Goal: Task Accomplishment & Management: Manage account settings

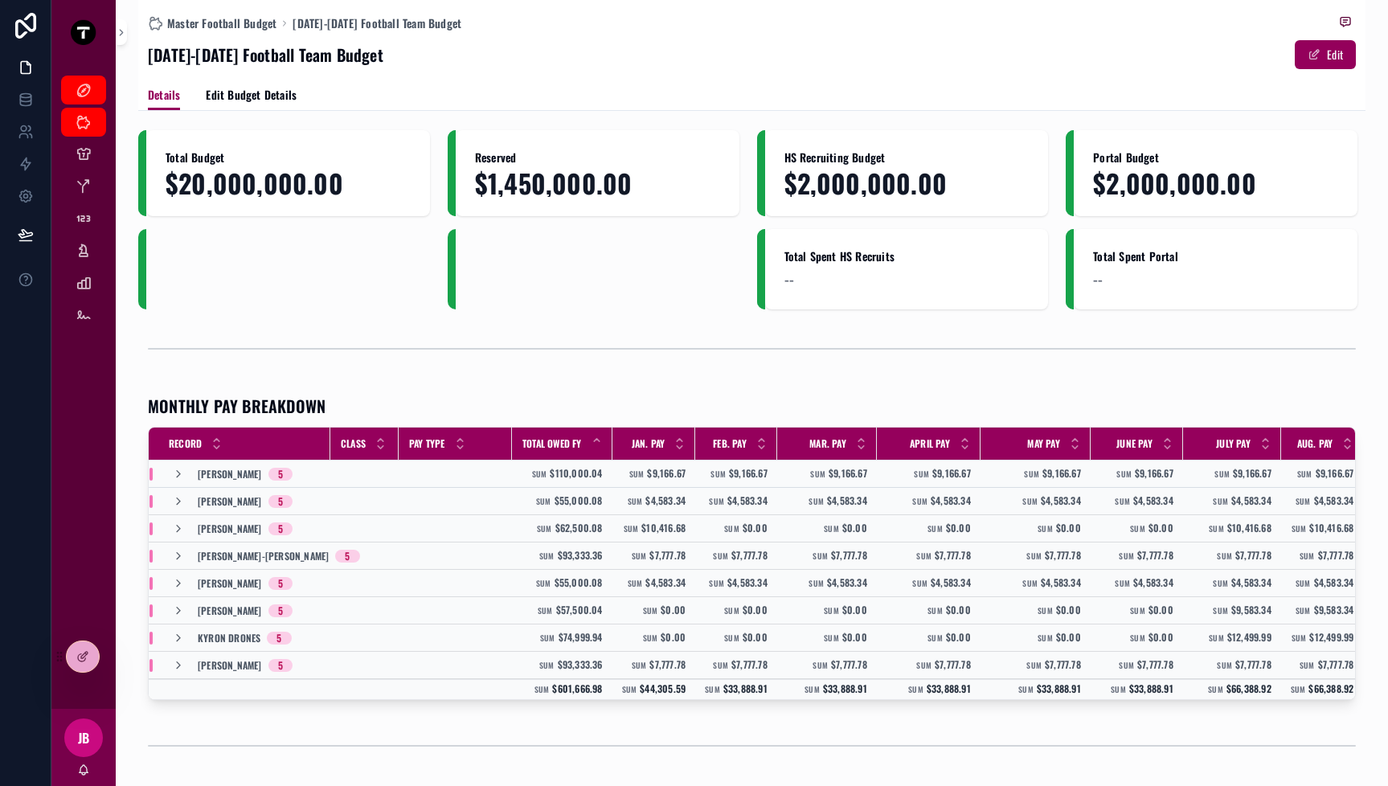
scroll to position [162, 0]
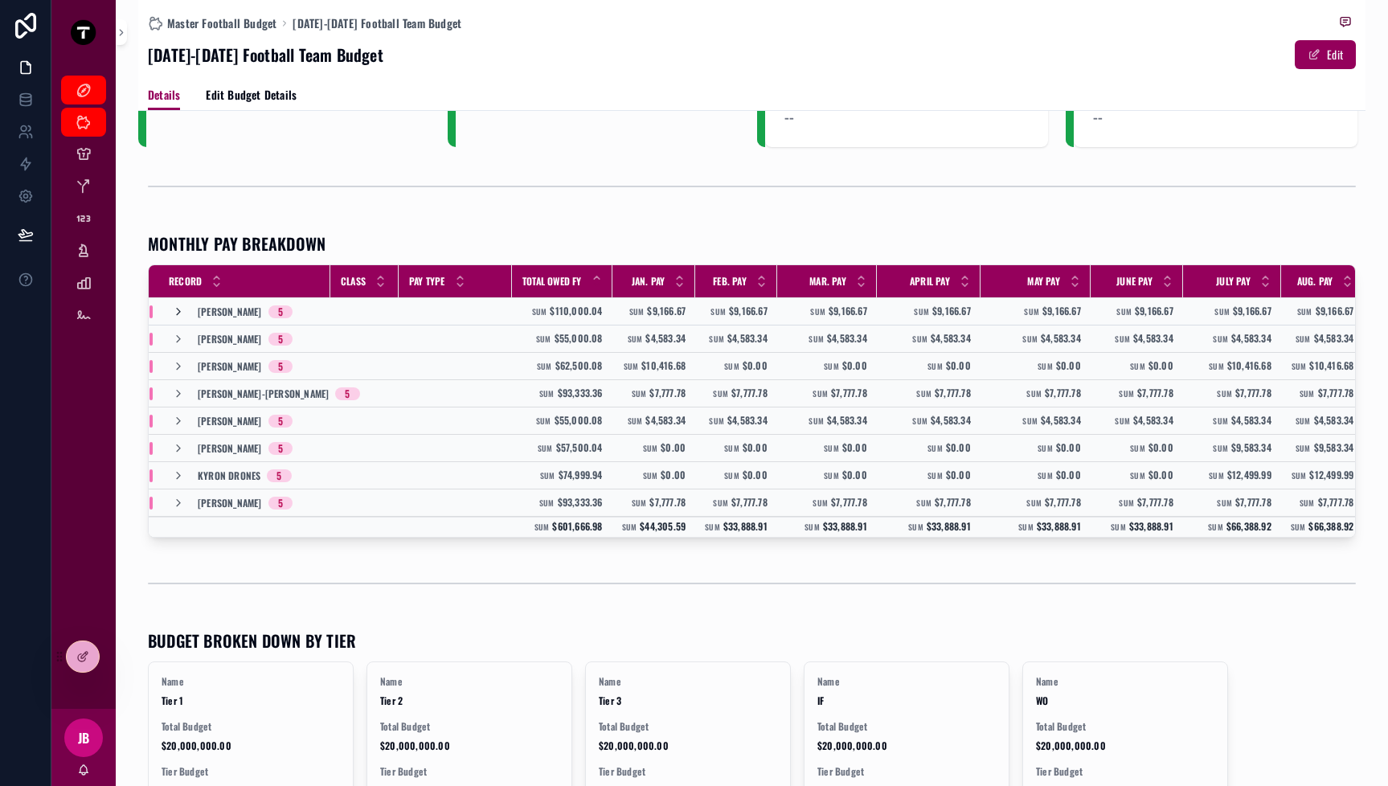
click at [179, 314] on icon "scrollable content" at bounding box center [178, 311] width 13 height 13
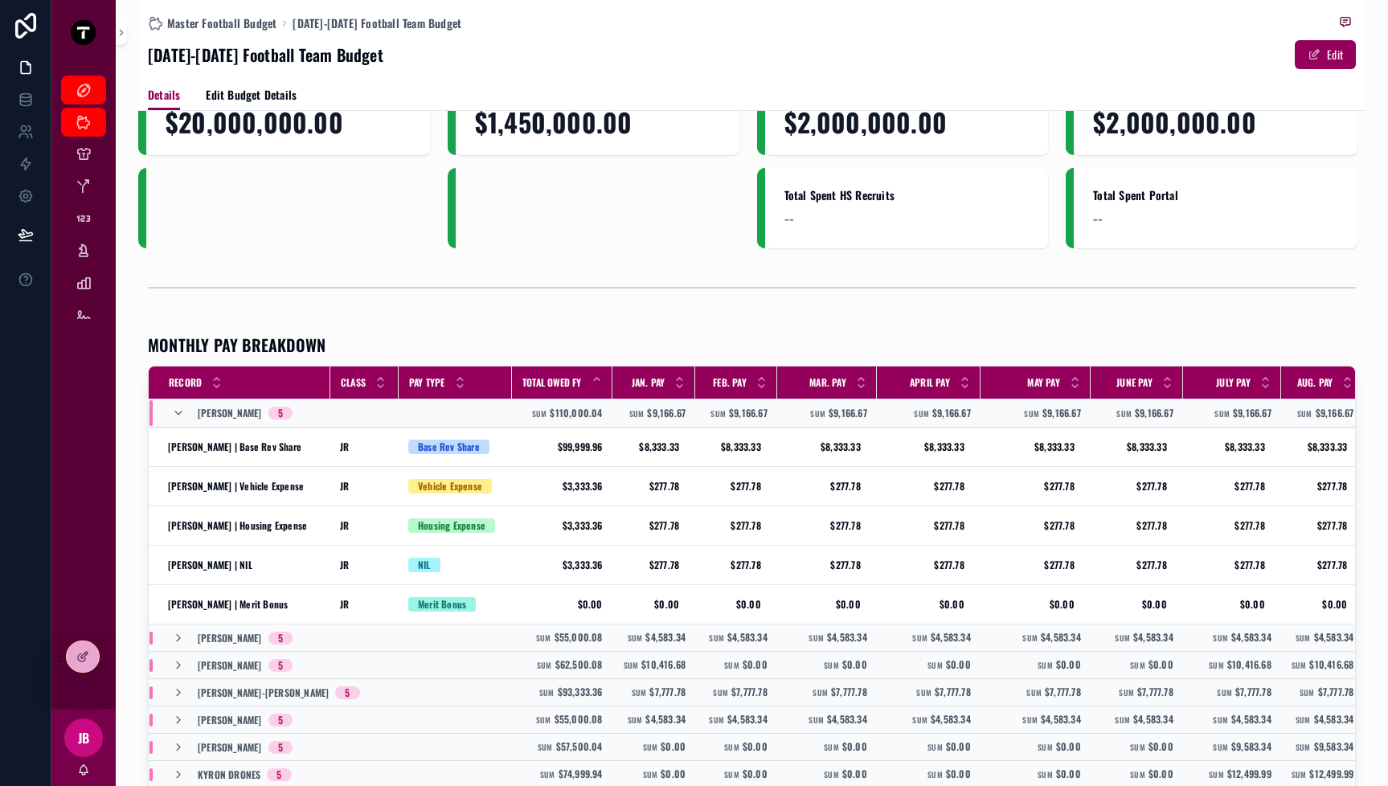
scroll to position [0, 0]
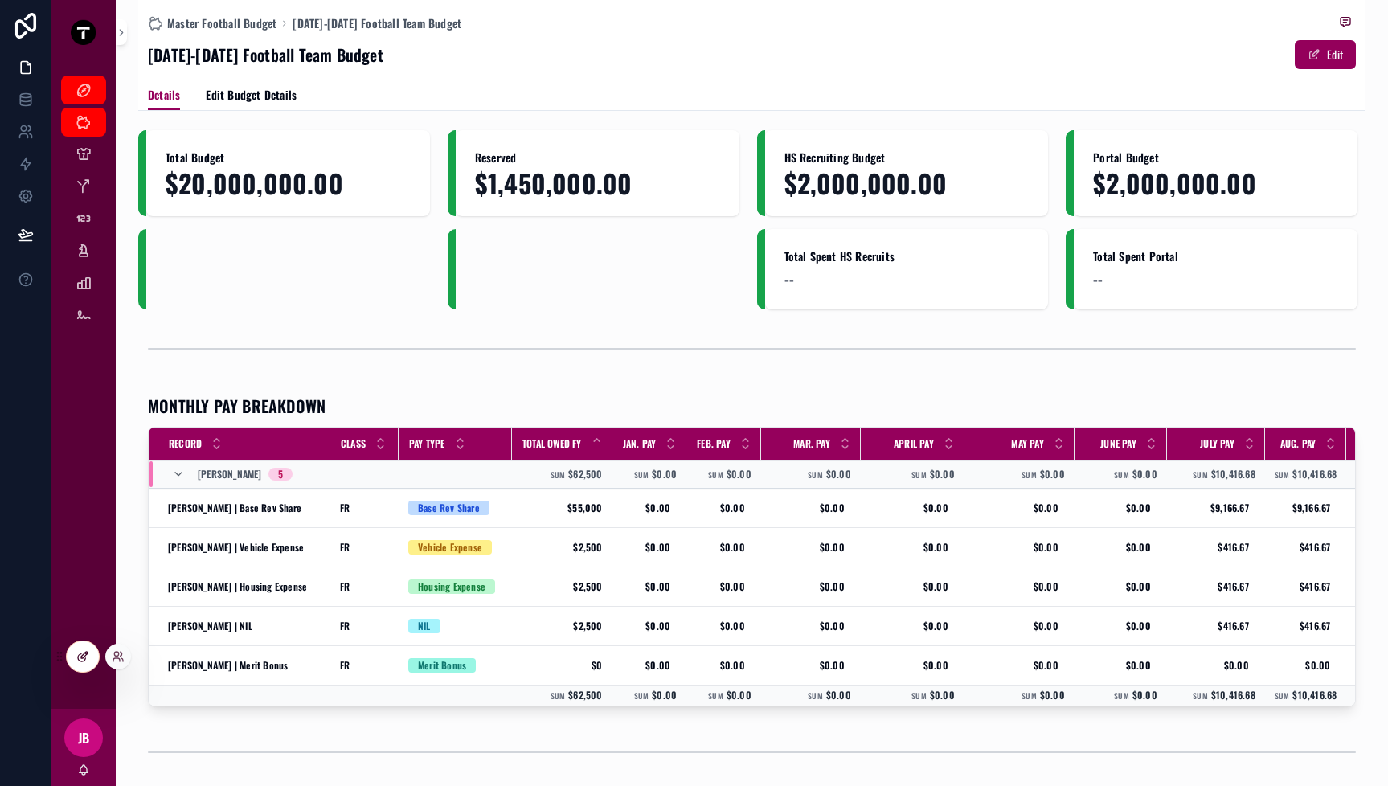
click at [87, 653] on icon at bounding box center [84, 655] width 6 height 6
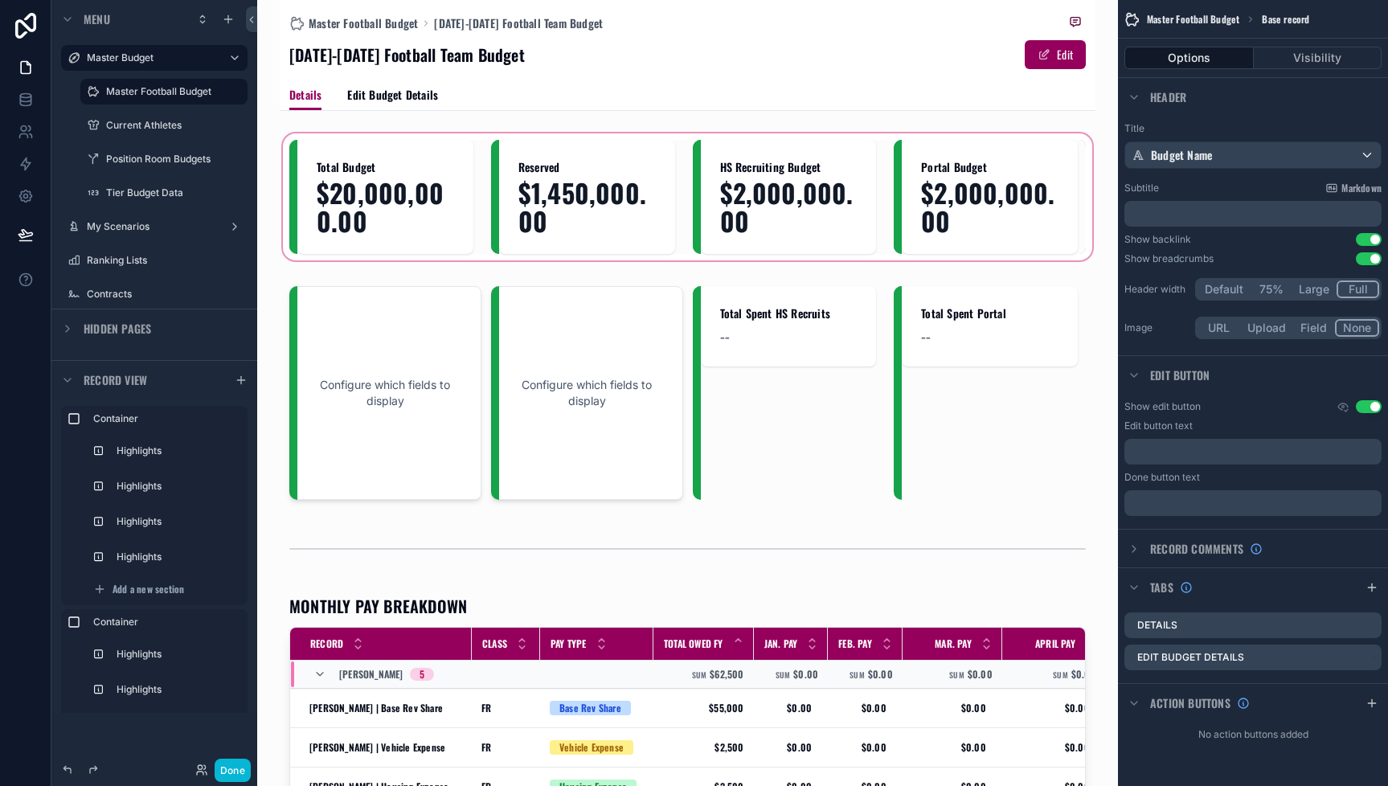
click at [828, 239] on div "scrollable content" at bounding box center [688, 196] width 816 height 133
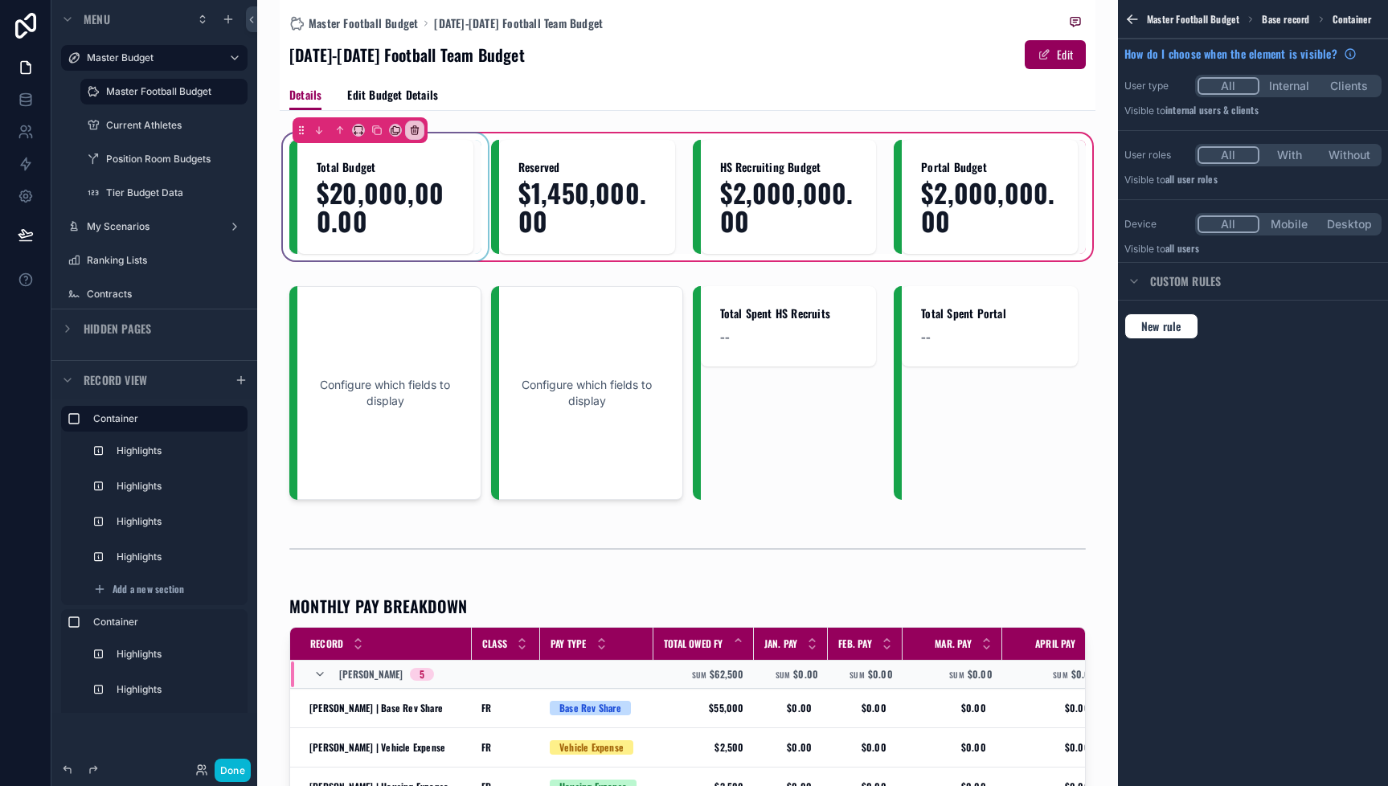
click at [376, 233] on div "scrollable content" at bounding box center [385, 197] width 192 height 114
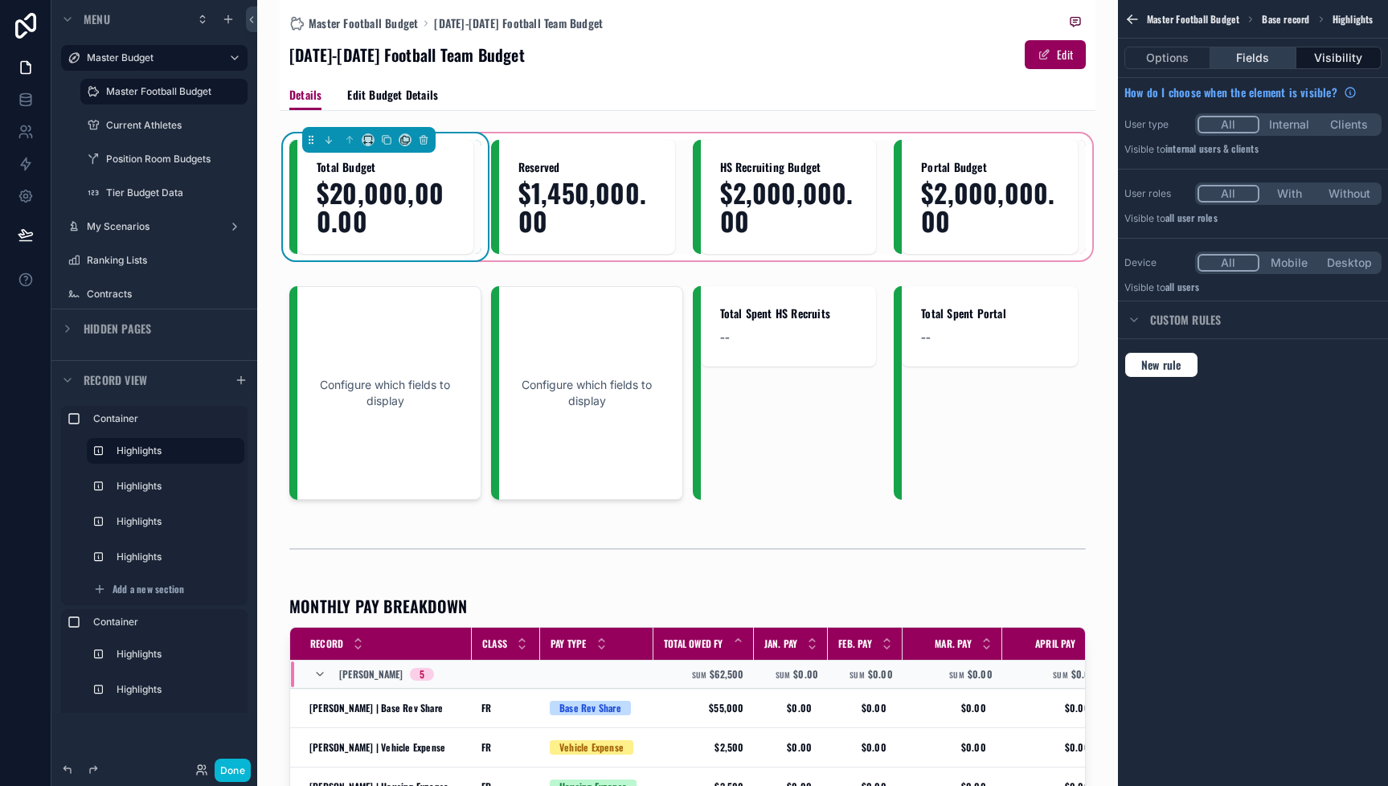
click at [1235, 54] on button "Fields" at bounding box center [1252, 58] width 85 height 23
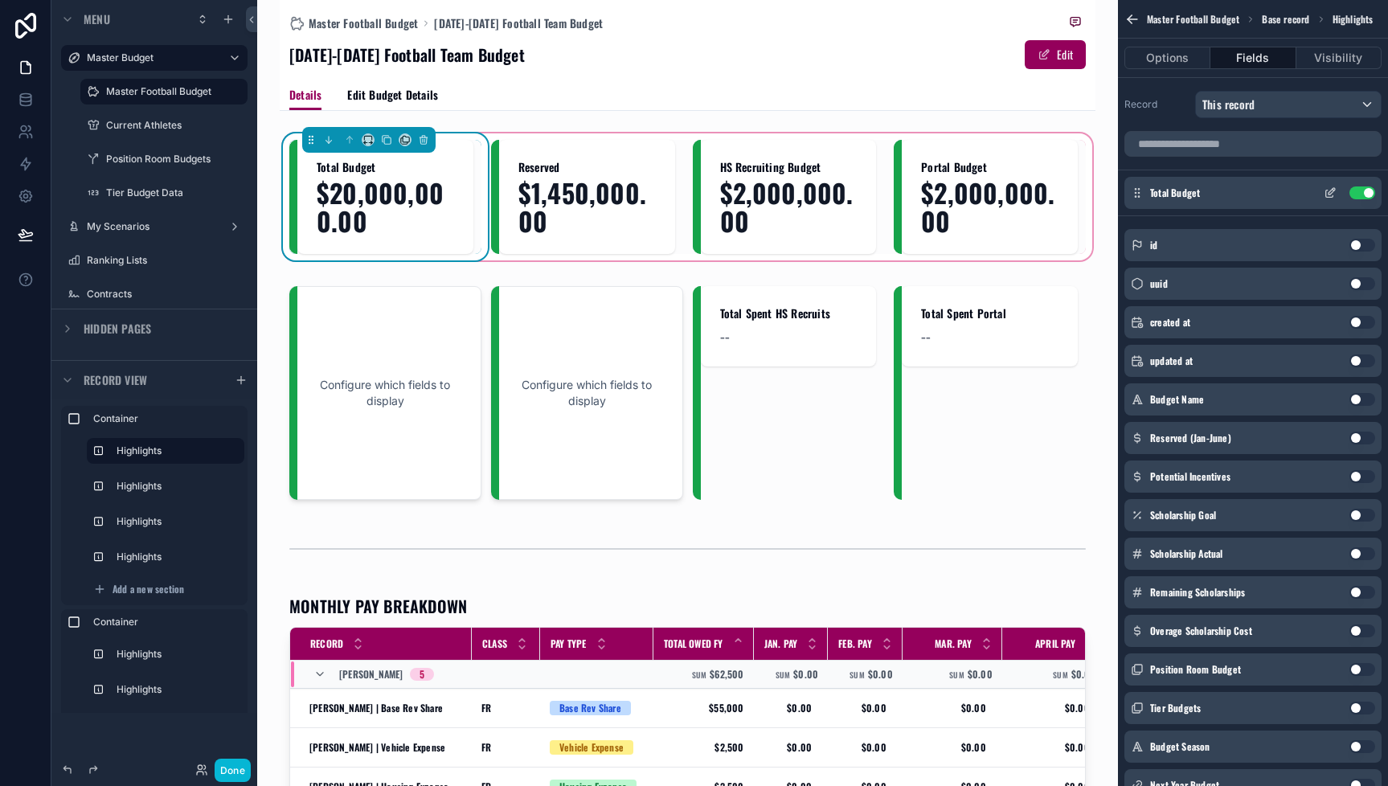
click at [1333, 189] on icon "scrollable content" at bounding box center [1330, 192] width 13 height 13
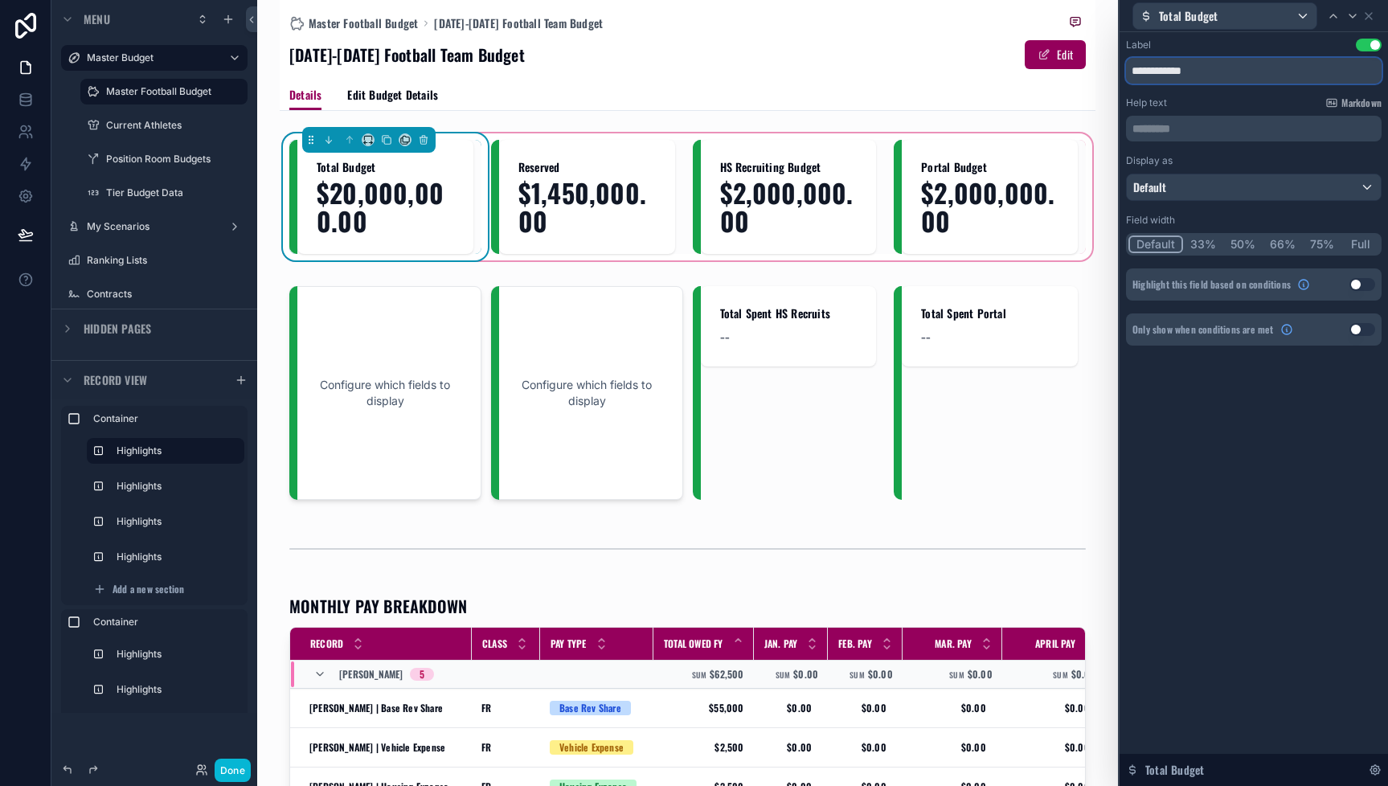
drag, startPoint x: 1228, startPoint y: 72, endPoint x: 1058, endPoint y: 70, distance: 170.4
click at [1058, 70] on div "**********" at bounding box center [694, 393] width 1388 height 786
click at [614, 177] on div "scrollable content" at bounding box center [587, 197] width 192 height 114
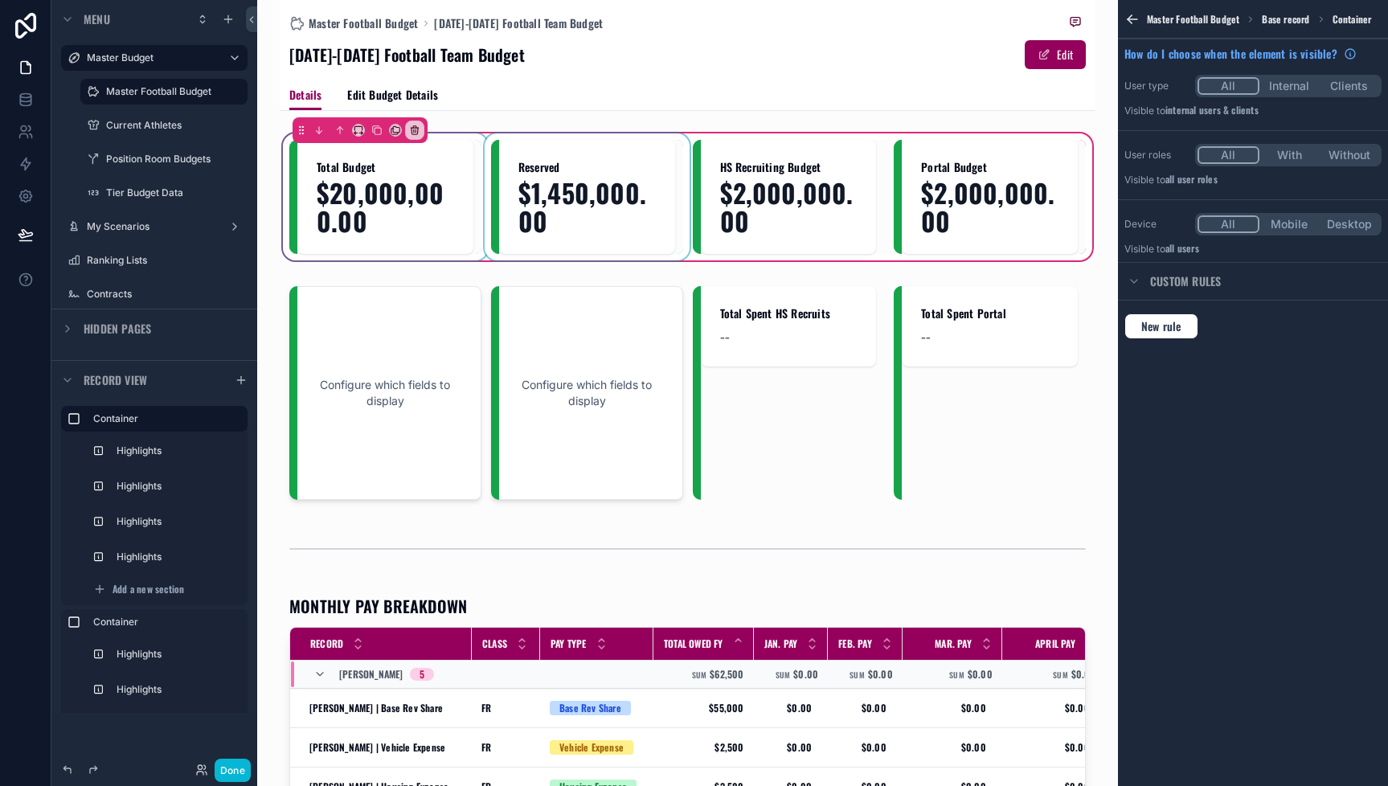
click at [612, 181] on div "scrollable content" at bounding box center [587, 197] width 192 height 114
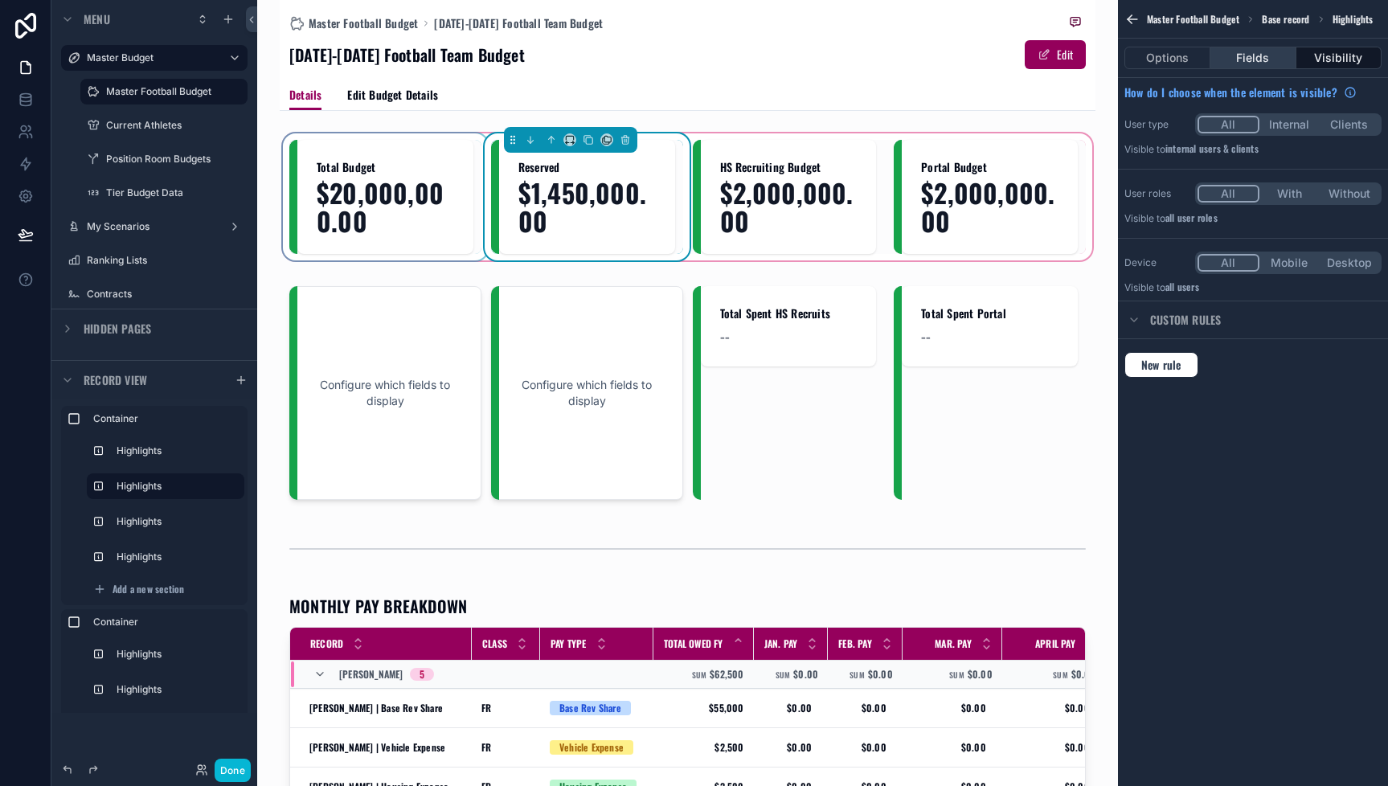
click at [1269, 56] on button "Fields" at bounding box center [1252, 58] width 85 height 23
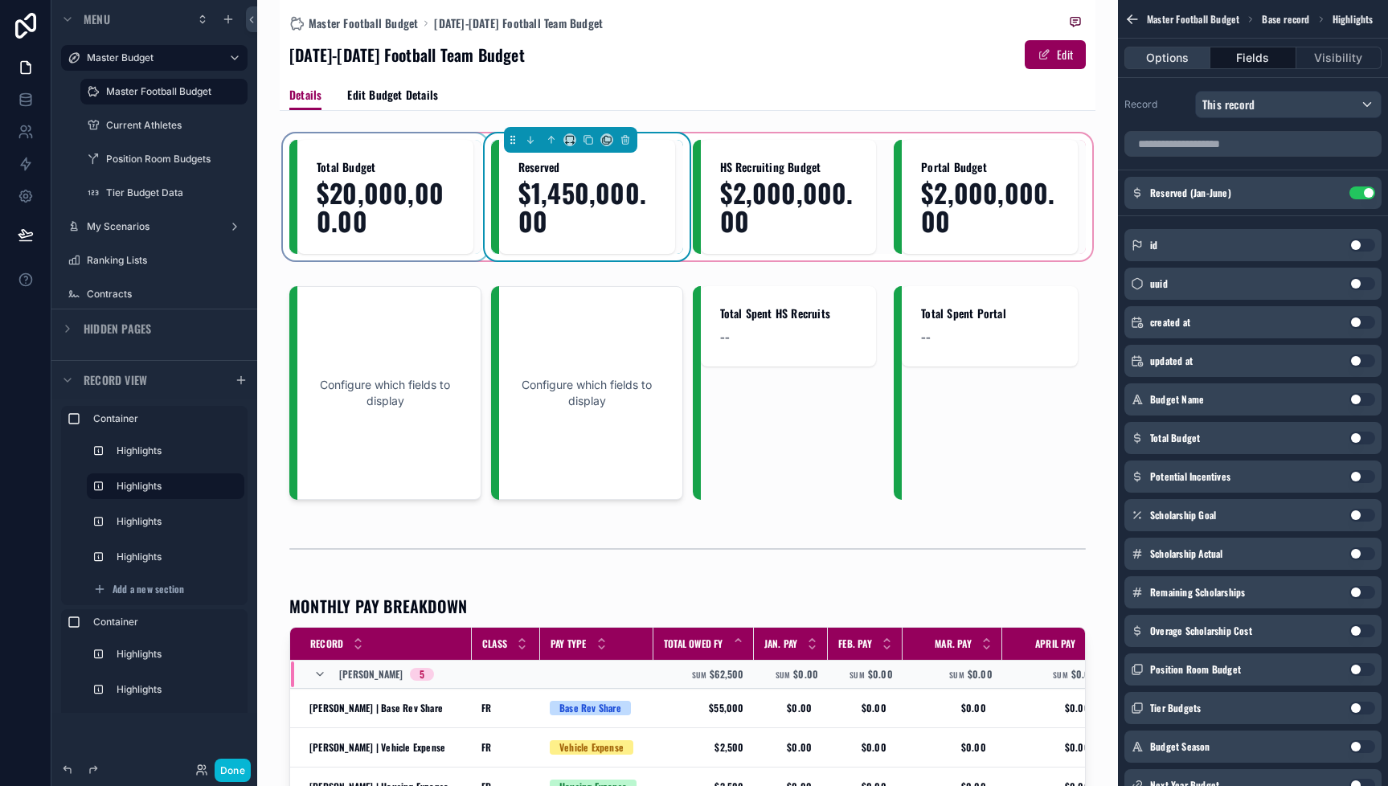
click at [1150, 59] on button "Options" at bounding box center [1167, 58] width 86 height 23
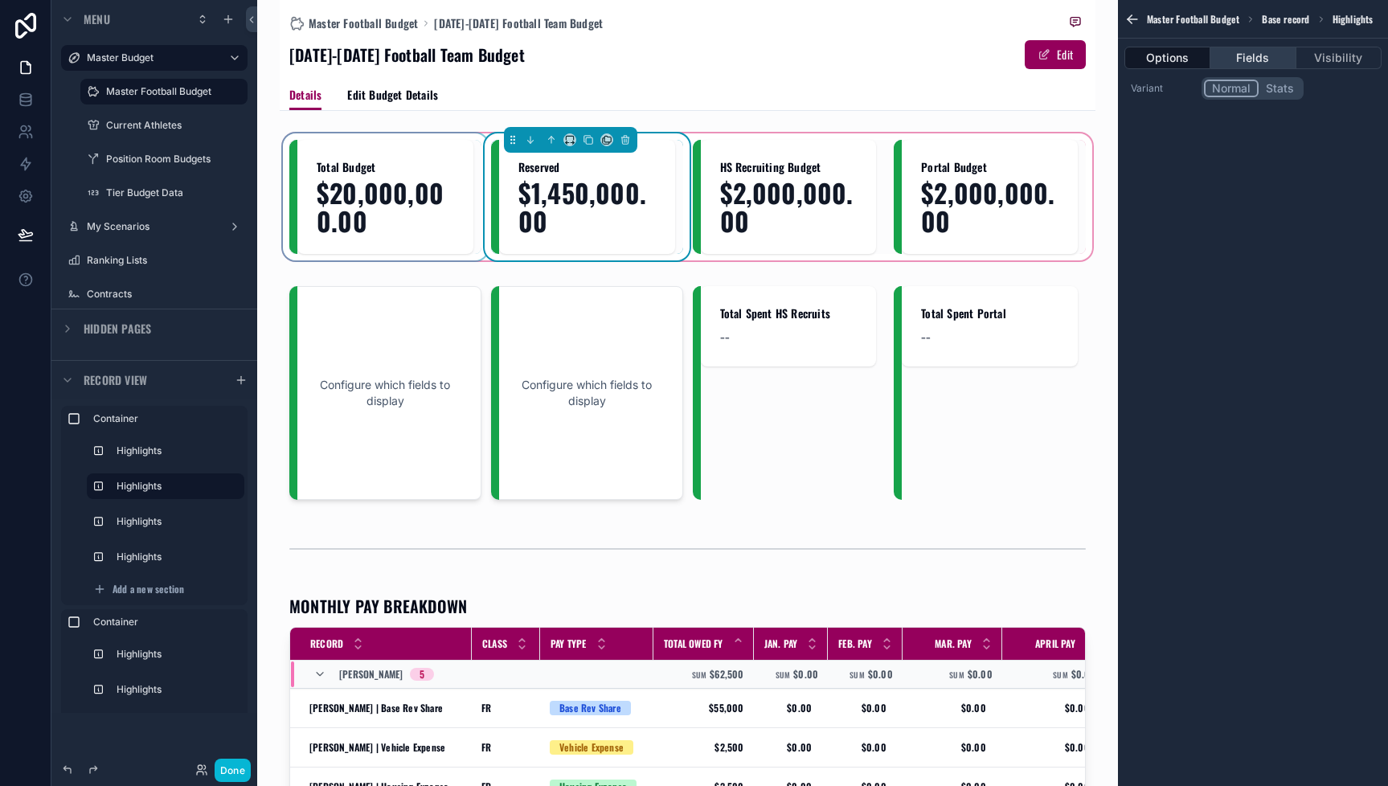
click at [1241, 59] on button "Fields" at bounding box center [1252, 58] width 85 height 23
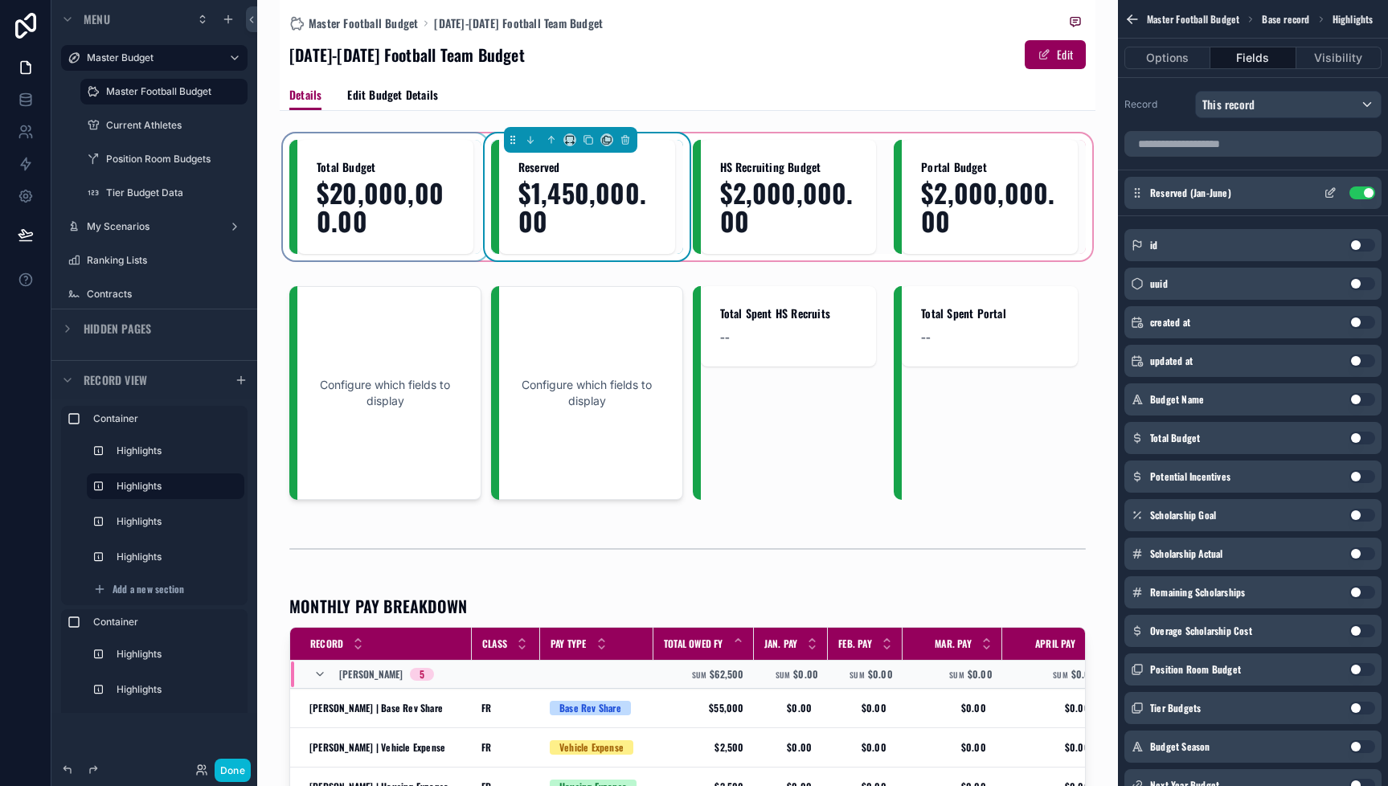
click at [1330, 195] on icon "scrollable content" at bounding box center [1332, 191] width 6 height 6
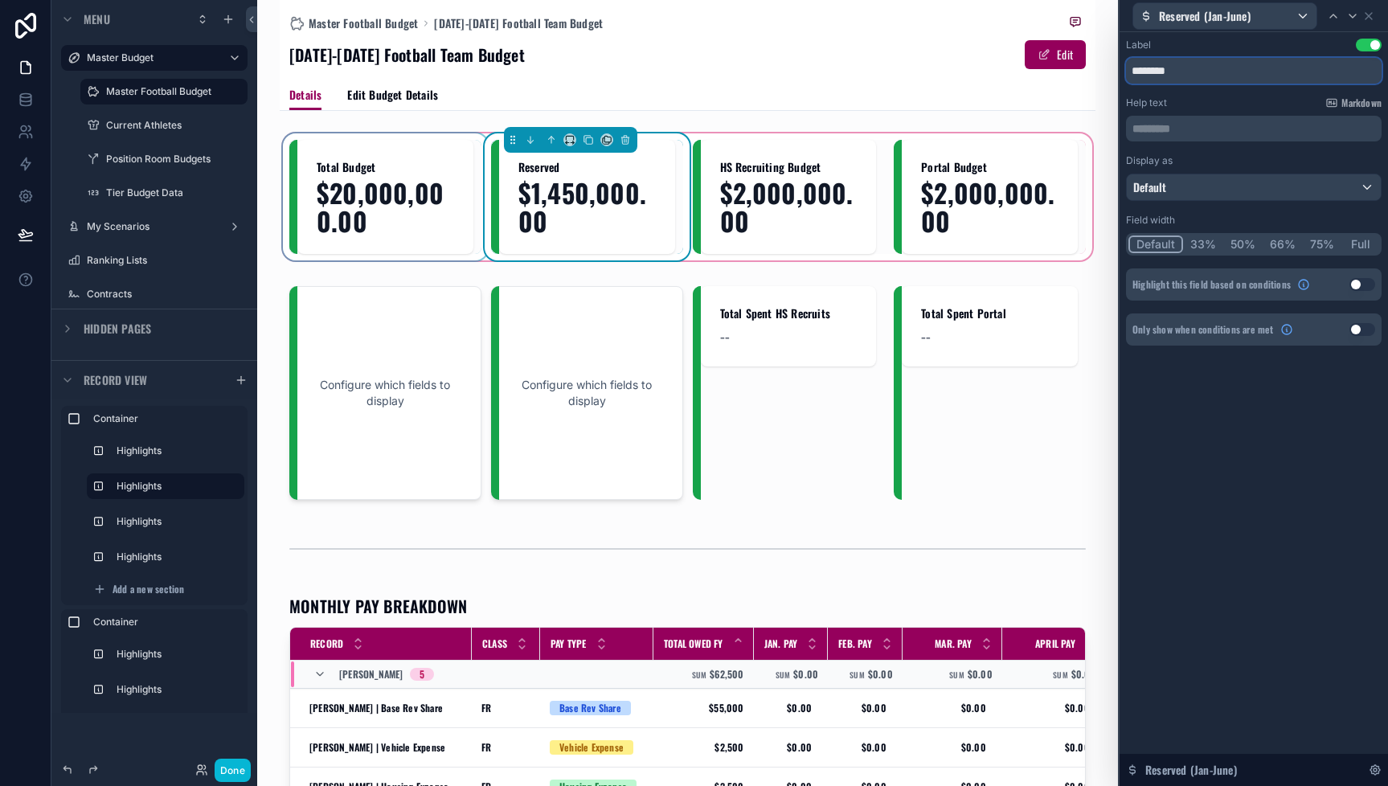
click at [1213, 72] on input "********" at bounding box center [1254, 71] width 256 height 26
type input "**********"
click at [1368, 13] on icon at bounding box center [1368, 16] width 13 height 13
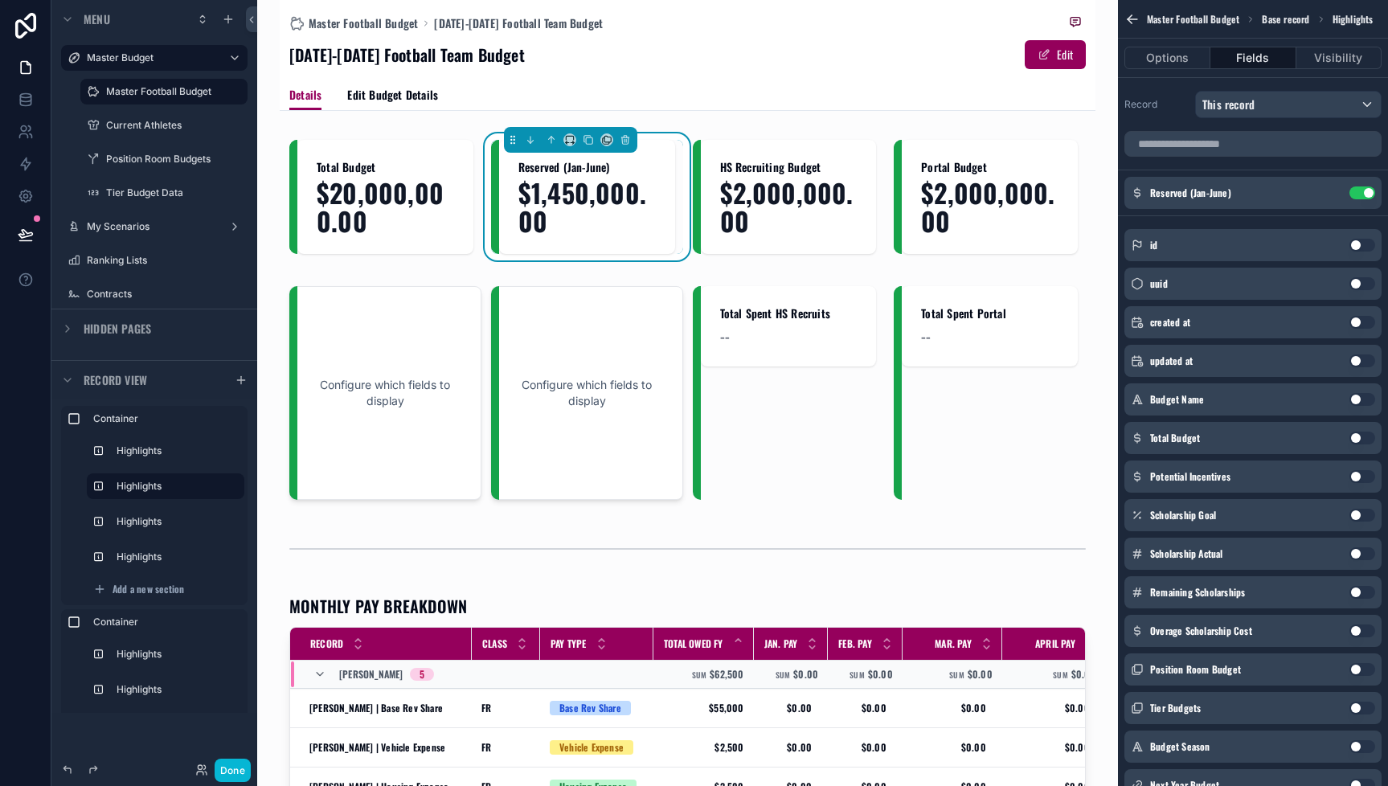
click at [866, 54] on div "[DATE]-[DATE] Football Team Budget Edit" at bounding box center [687, 54] width 797 height 31
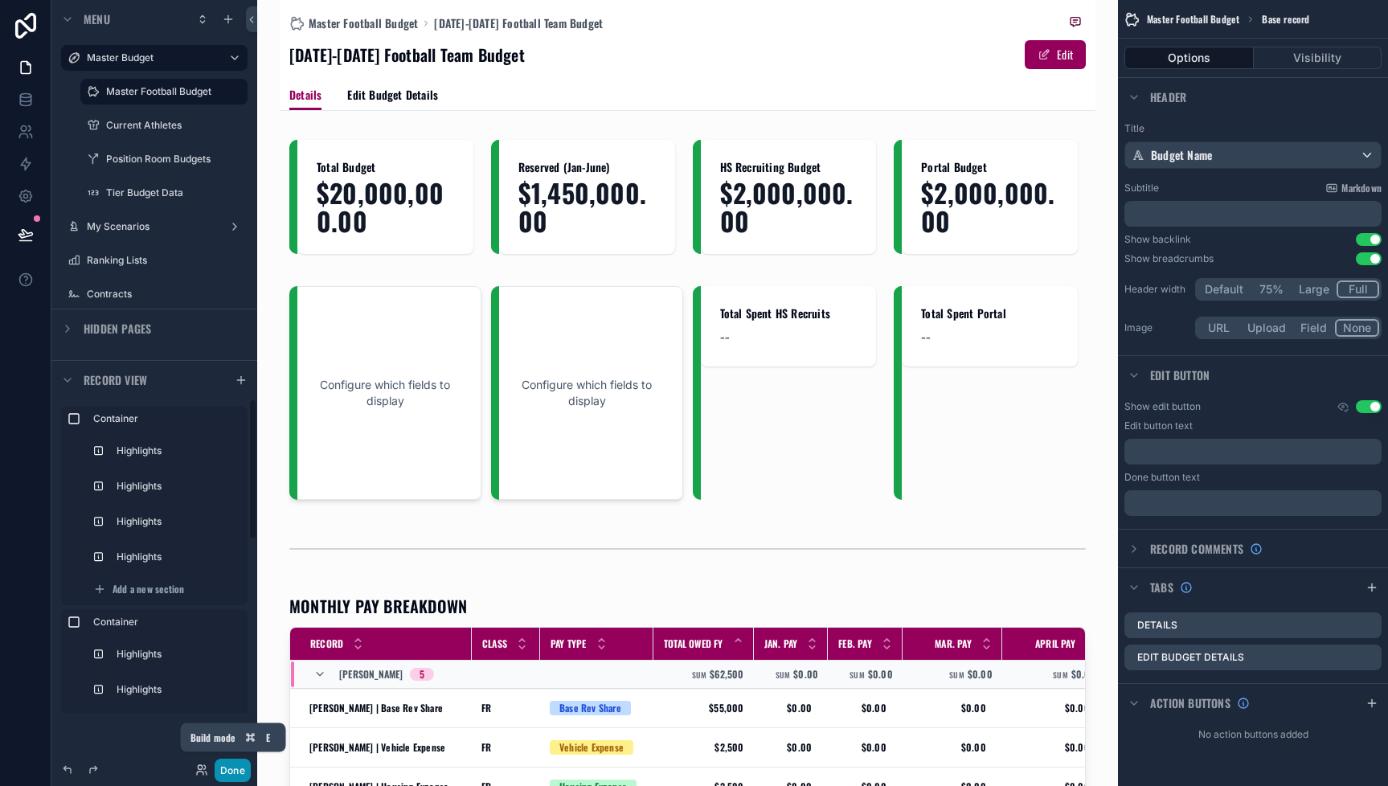
click at [232, 775] on button "Done" at bounding box center [233, 770] width 36 height 23
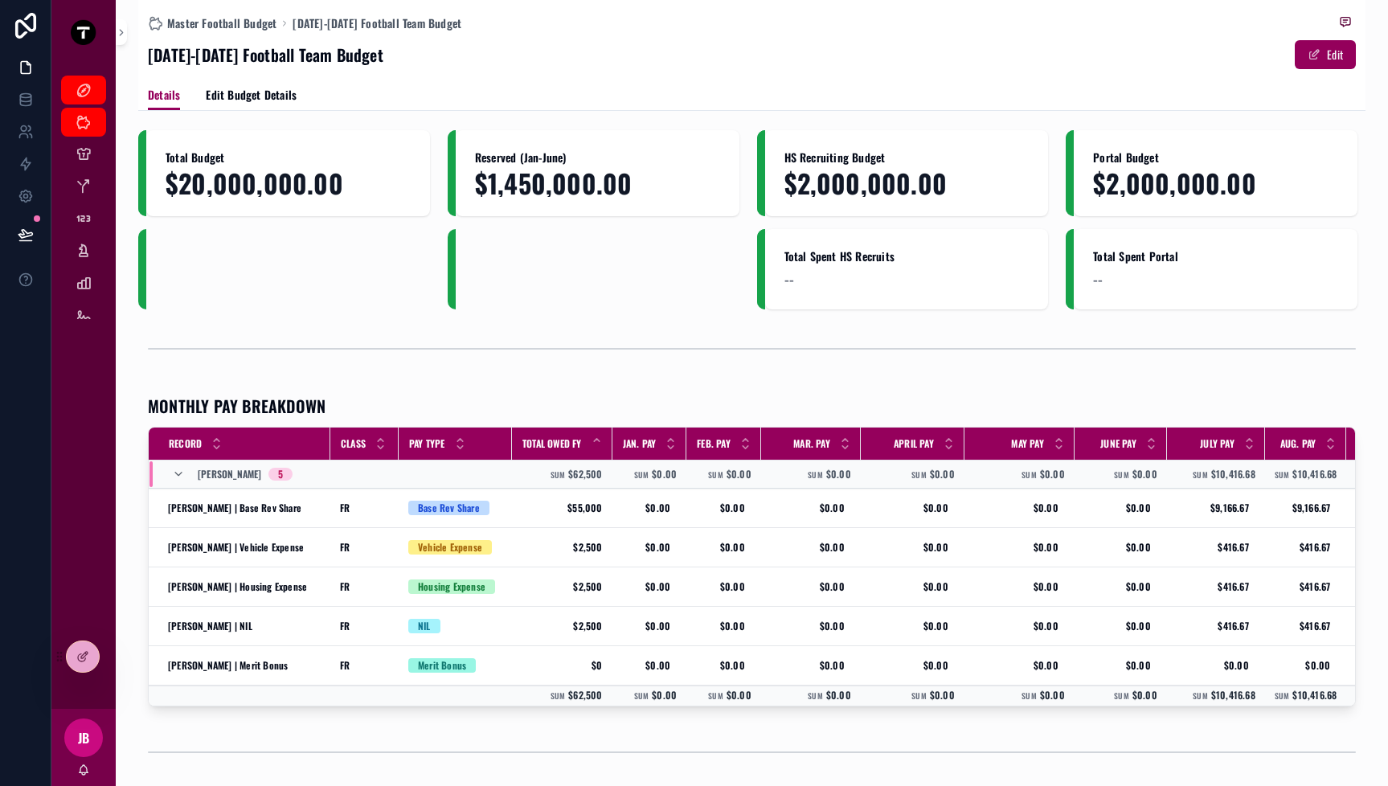
click at [582, 404] on div "MONTHLY PAY BREAKDOWN" at bounding box center [752, 406] width 1208 height 23
